Goal: Task Accomplishment & Management: Manage account settings

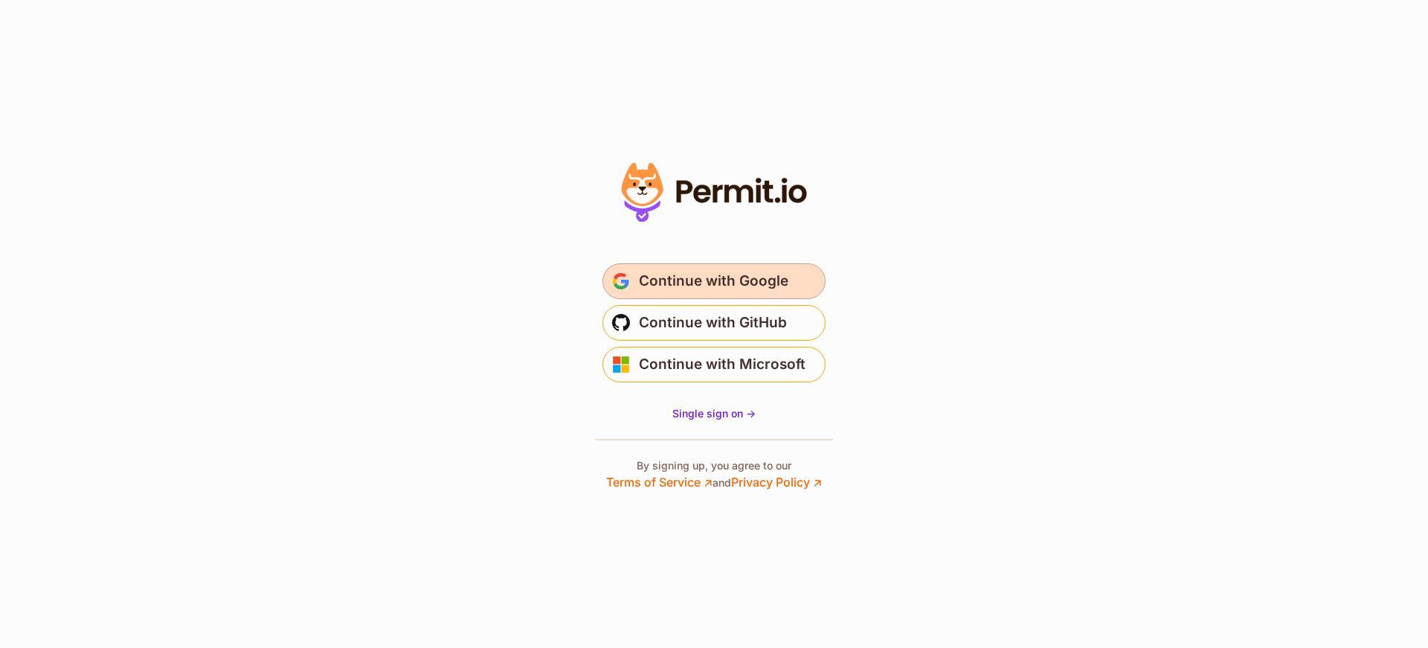
click at [754, 288] on span "Continue with Google" at bounding box center [714, 281] width 150 height 24
